Goal: Task Accomplishment & Management: Complete application form

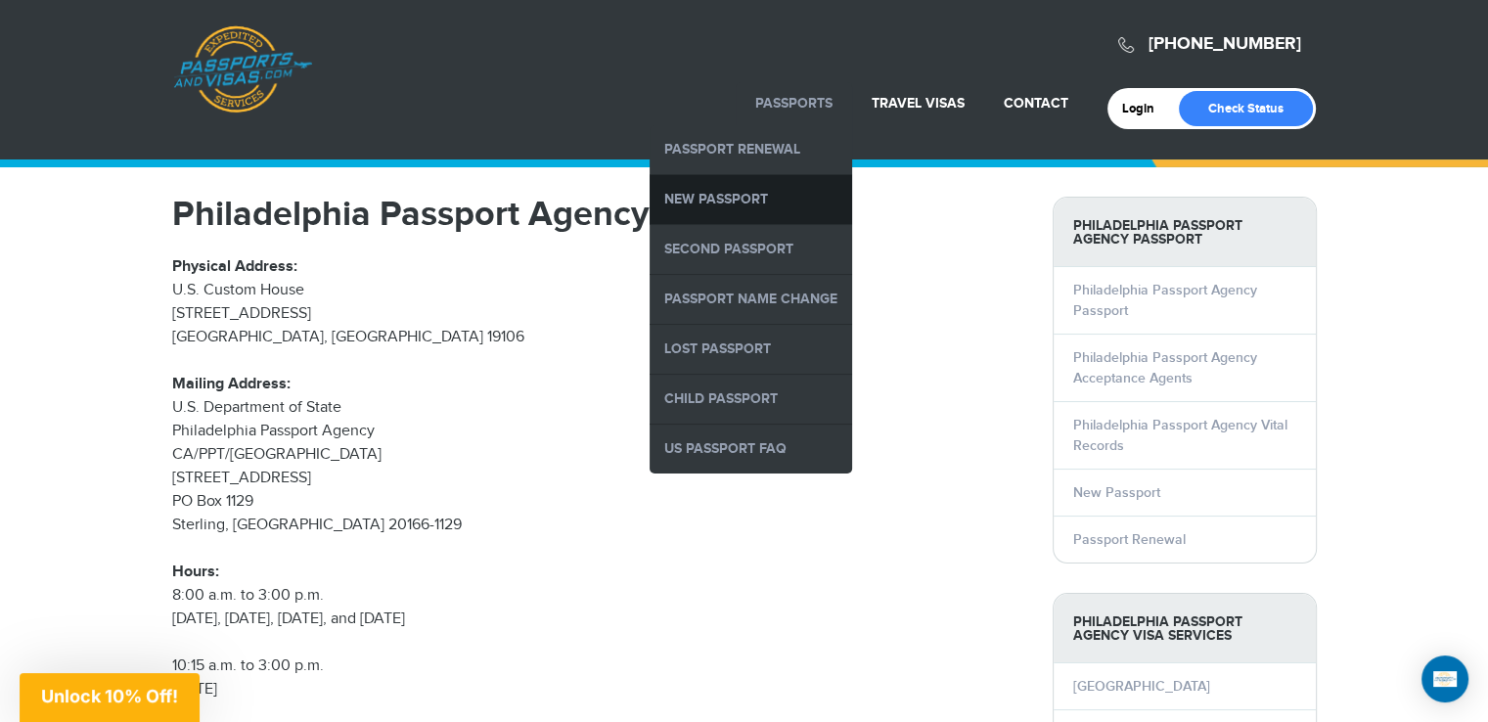
click at [746, 199] on link "New Passport" at bounding box center [750, 199] width 202 height 49
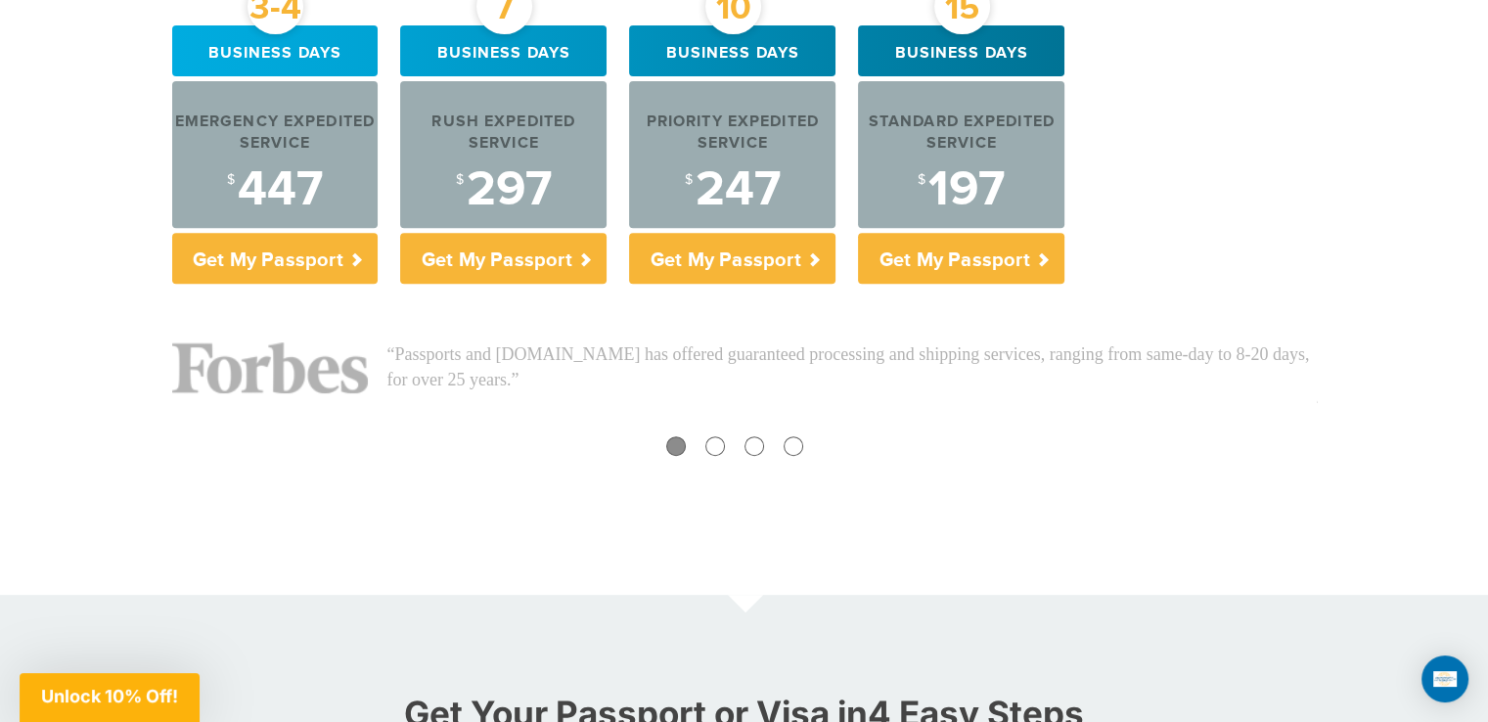
scroll to position [880, 0]
